Goal: Task Accomplishment & Management: Manage account settings

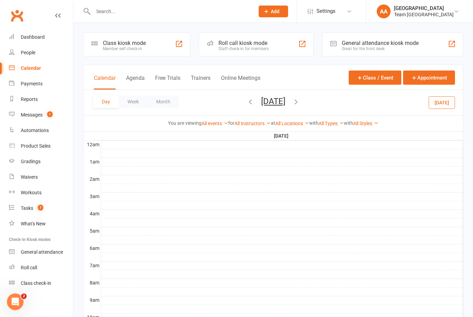
click at [266, 105] on button "[DATE]" at bounding box center [273, 102] width 24 height 10
click at [283, 102] on button "[DATE]" at bounding box center [273, 102] width 24 height 10
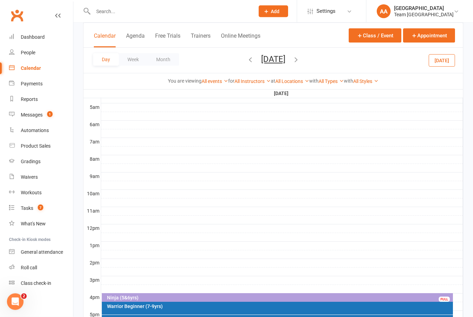
click at [263, 61] on button "[DATE]" at bounding box center [273, 59] width 24 height 10
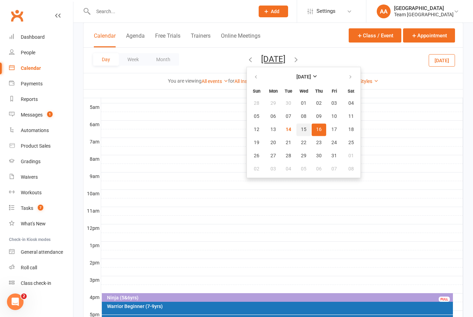
click at [296, 133] on button "15" at bounding box center [303, 130] width 15 height 12
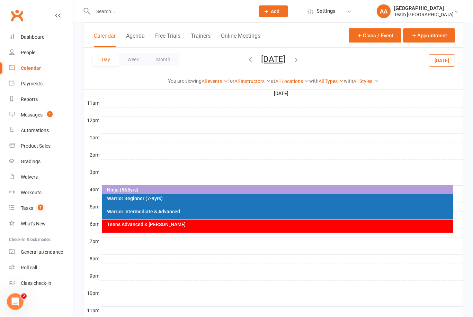
scroll to position [232, 0]
click at [236, 189] on div "Ninja (5&6yrs)" at bounding box center [279, 190] width 345 height 5
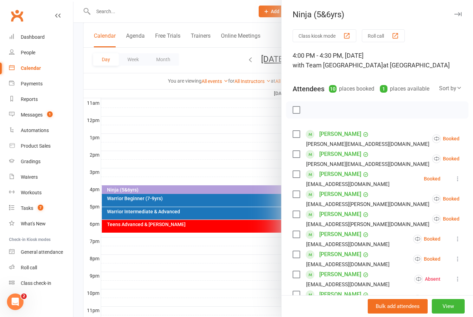
click at [454, 314] on button "View" at bounding box center [448, 306] width 33 height 15
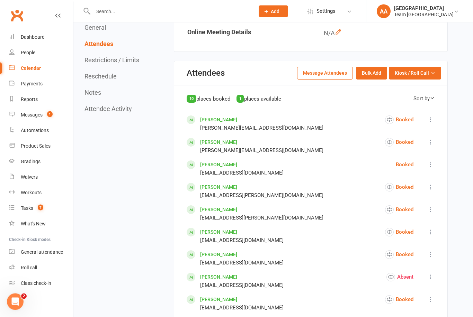
scroll to position [282, 0]
click at [428, 79] on button "Kiosk / Roll Call" at bounding box center [415, 72] width 52 height 12
click at [414, 109] on link "Enter Roll Call" at bounding box center [406, 103] width 69 height 14
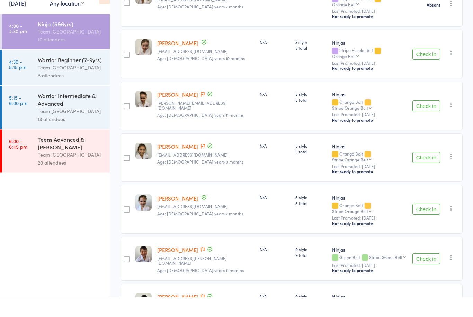
scroll to position [301, 0]
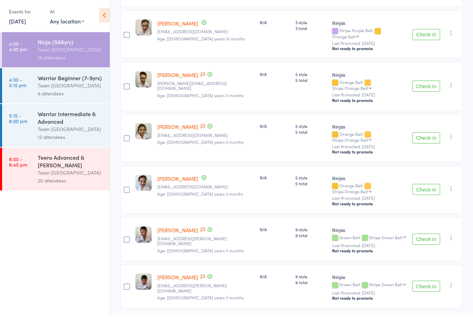
click at [56, 74] on div "Warrior Beginner (7-9yrs) Team Carlo Airport West 8 attendees" at bounding box center [74, 87] width 72 height 35
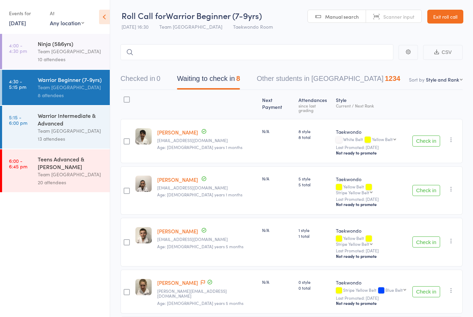
click at [64, 83] on div "Warrior Beginner (7-9yrs)" at bounding box center [71, 80] width 66 height 8
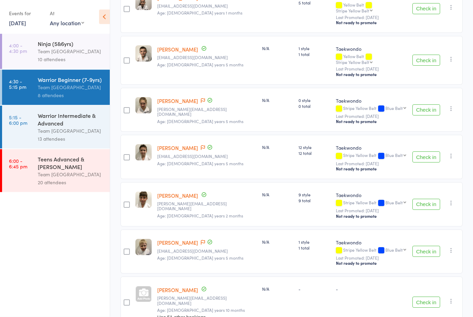
scroll to position [186, 0]
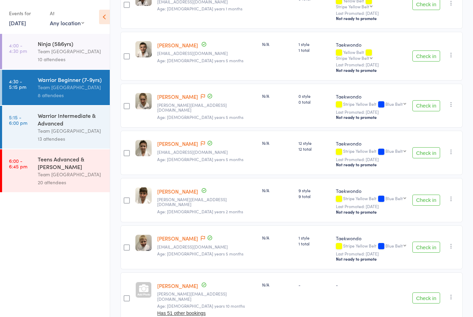
click at [183, 235] on link "[PERSON_NAME]" at bounding box center [177, 238] width 41 height 7
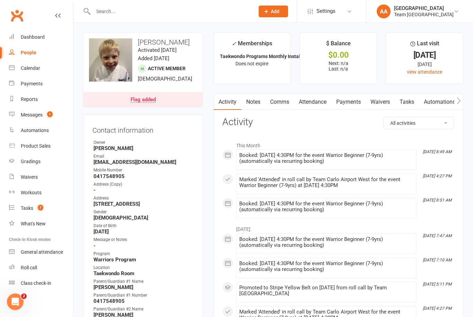
click at [35, 72] on link "Calendar" at bounding box center [41, 69] width 64 height 16
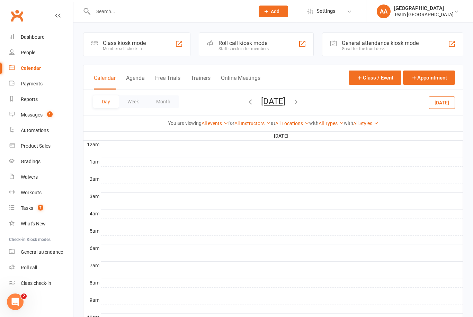
click at [285, 103] on button "[DATE]" at bounding box center [273, 102] width 24 height 10
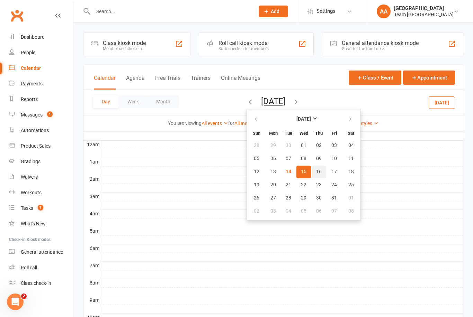
click at [311, 171] on button "16" at bounding box center [318, 172] width 15 height 12
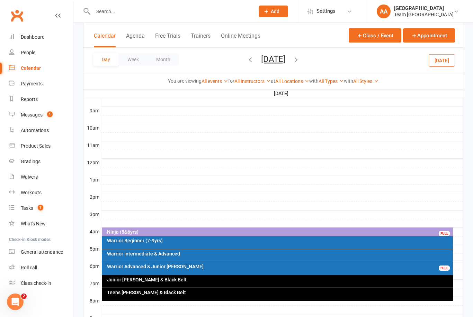
scroll to position [221, 0]
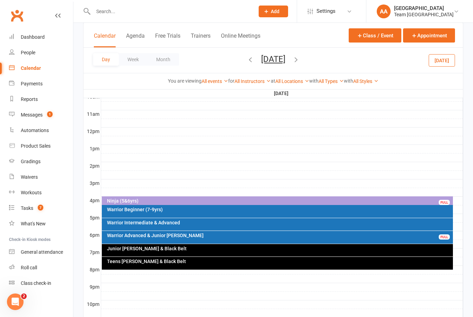
click at [233, 260] on div "Teens [PERSON_NAME] & Black Belt" at bounding box center [279, 261] width 345 height 5
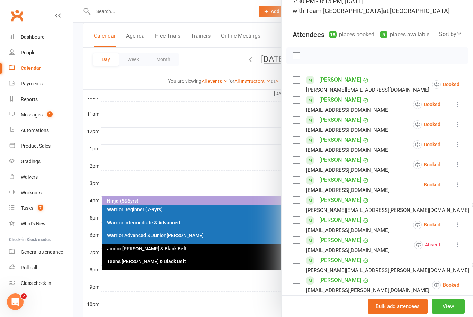
scroll to position [229, 0]
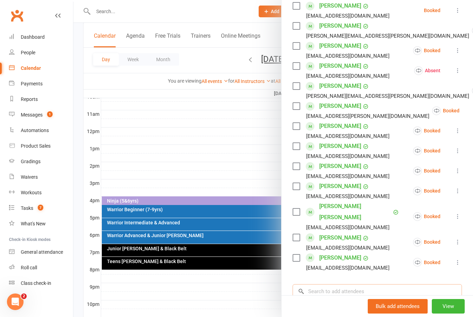
click at [334, 284] on input "search" at bounding box center [376, 291] width 169 height 15
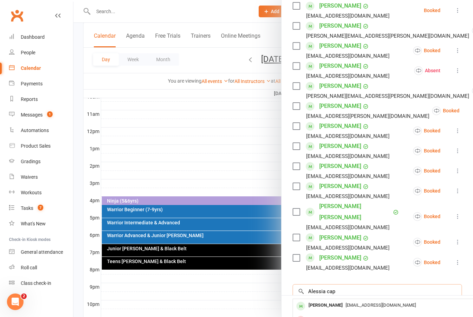
type input "Alessia cap"
click at [341, 301] on div "[PERSON_NAME]" at bounding box center [326, 306] width 40 height 10
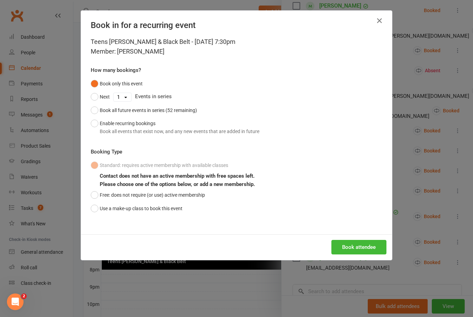
click at [94, 210] on button "Use a make-up class to book this event" at bounding box center [137, 208] width 92 height 13
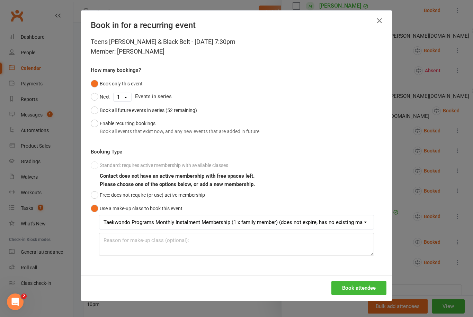
click at [357, 286] on button "Book attendee" at bounding box center [358, 288] width 55 height 15
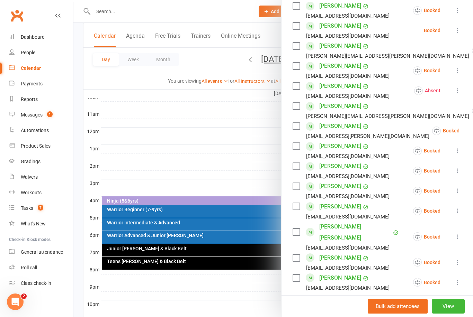
click at [235, 117] on div at bounding box center [272, 158] width 399 height 317
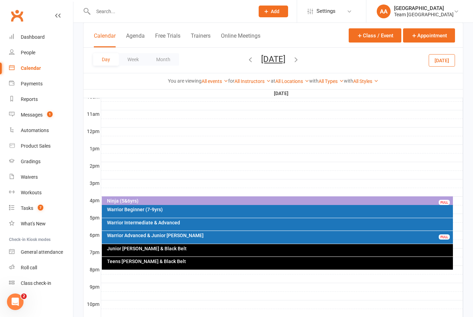
click at [178, 224] on div "Warrior Intermediate & Advanced" at bounding box center [279, 222] width 345 height 5
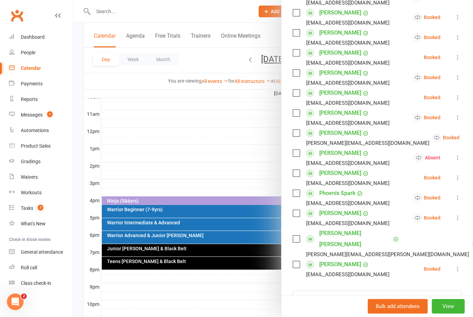
scroll to position [205, 0]
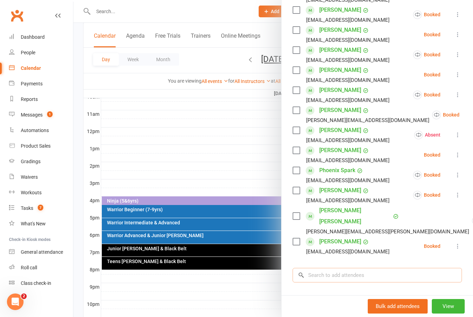
click at [329, 268] on input "search" at bounding box center [376, 275] width 169 height 15
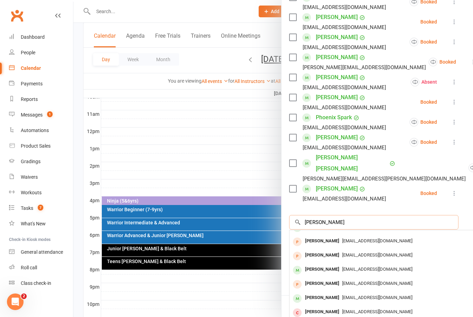
scroll to position [257, 3]
type input "[PERSON_NAME]"
click at [342, 296] on span "[EMAIL_ADDRESS][DOMAIN_NAME]" at bounding box center [377, 298] width 70 height 5
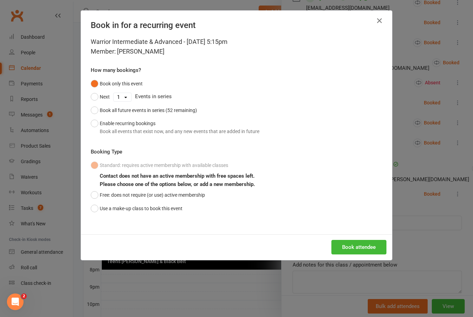
click at [96, 213] on button "Use a make-up class to book this event" at bounding box center [137, 208] width 92 height 13
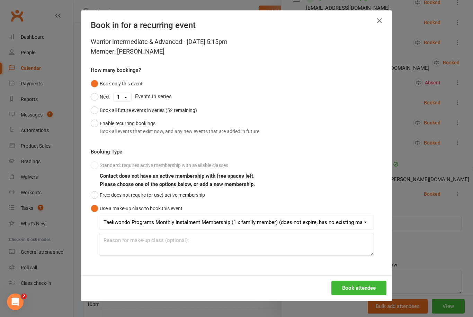
click at [350, 288] on button "Book attendee" at bounding box center [358, 288] width 55 height 15
